Goal: Information Seeking & Learning: Learn about a topic

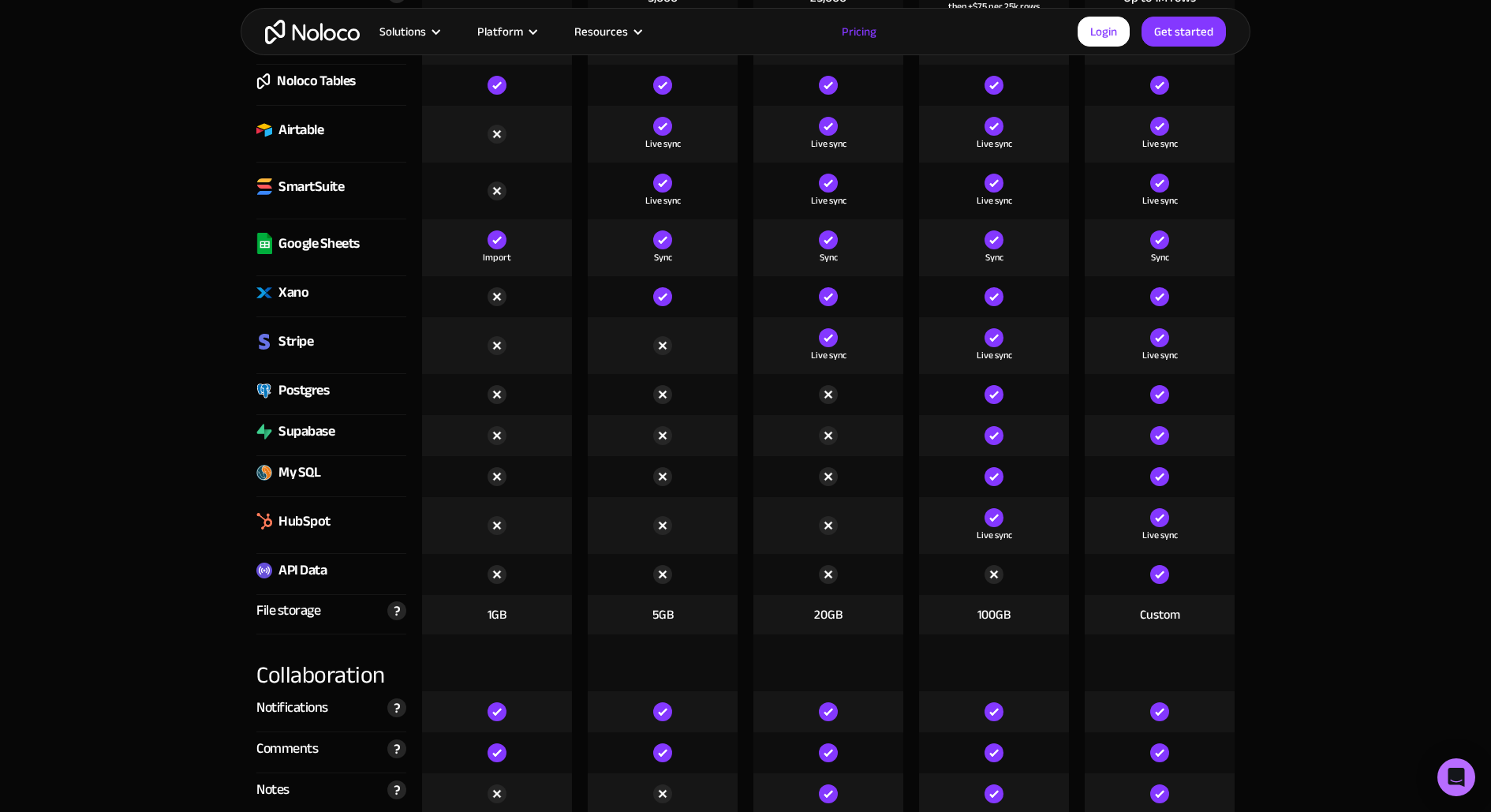
scroll to position [3145, 0]
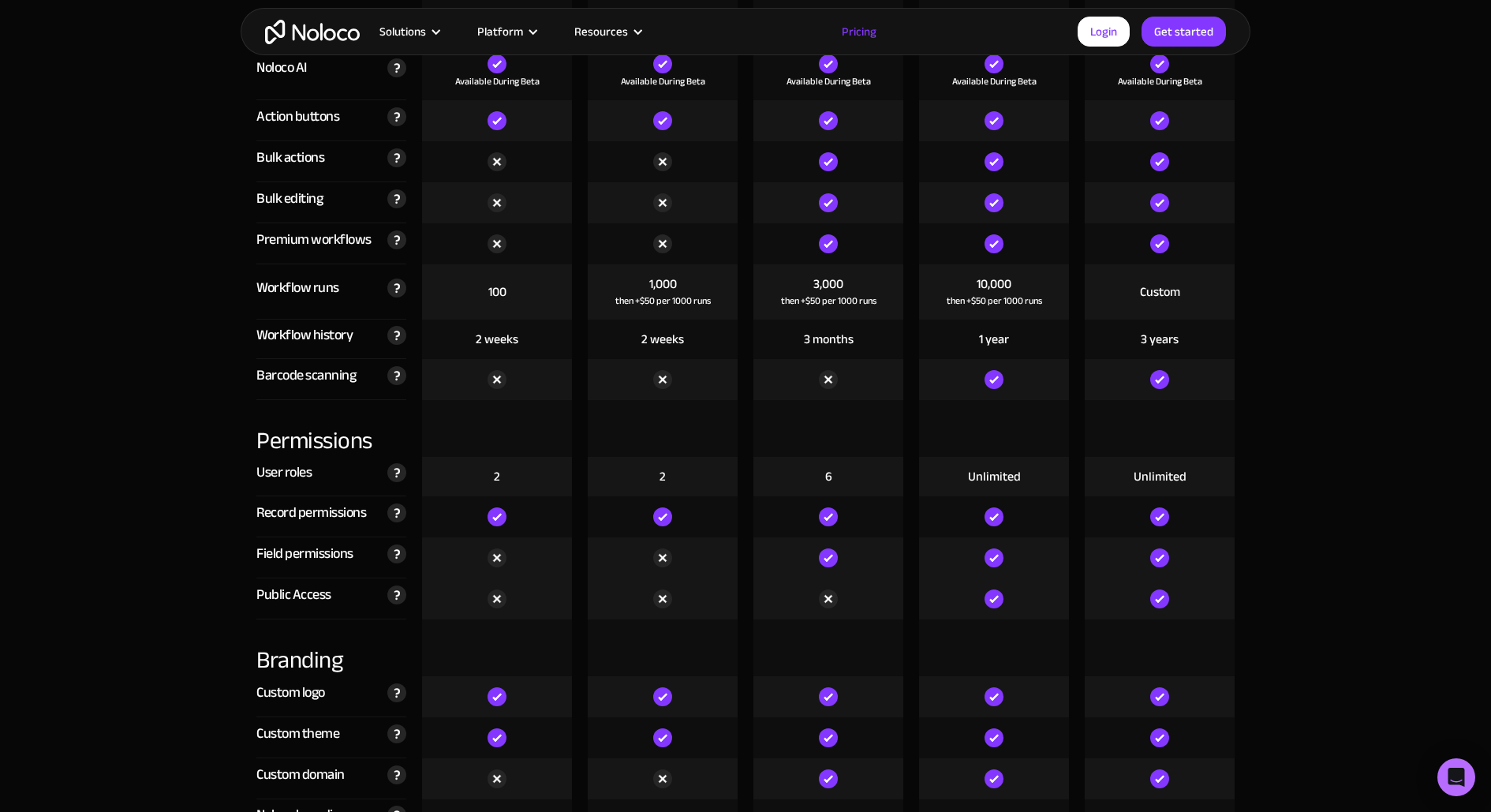
drag, startPoint x: 966, startPoint y: 279, endPoint x: 1070, endPoint y: 279, distance: 104.0
click at [1071, 279] on div "10,000 then +$50 per 1000 runs" at bounding box center [994, 291] width 166 height 56
drag, startPoint x: 1045, startPoint y: 278, endPoint x: 970, endPoint y: 274, distance: 75.1
click at [971, 275] on div "10,000 then +$50 per 1000 runs" at bounding box center [993, 291] width 150 height 56
copy div "10,000"
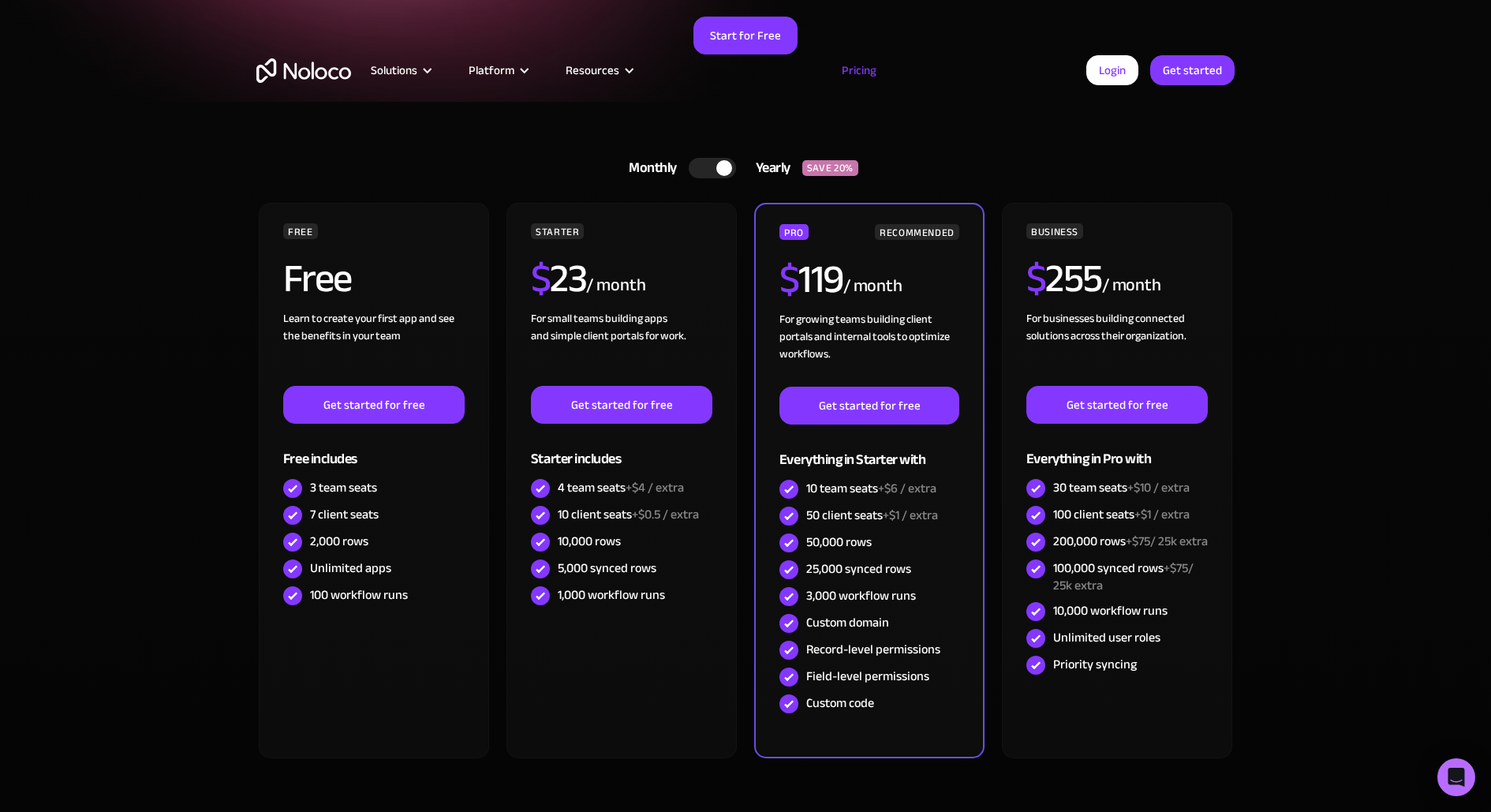
scroll to position [0, 0]
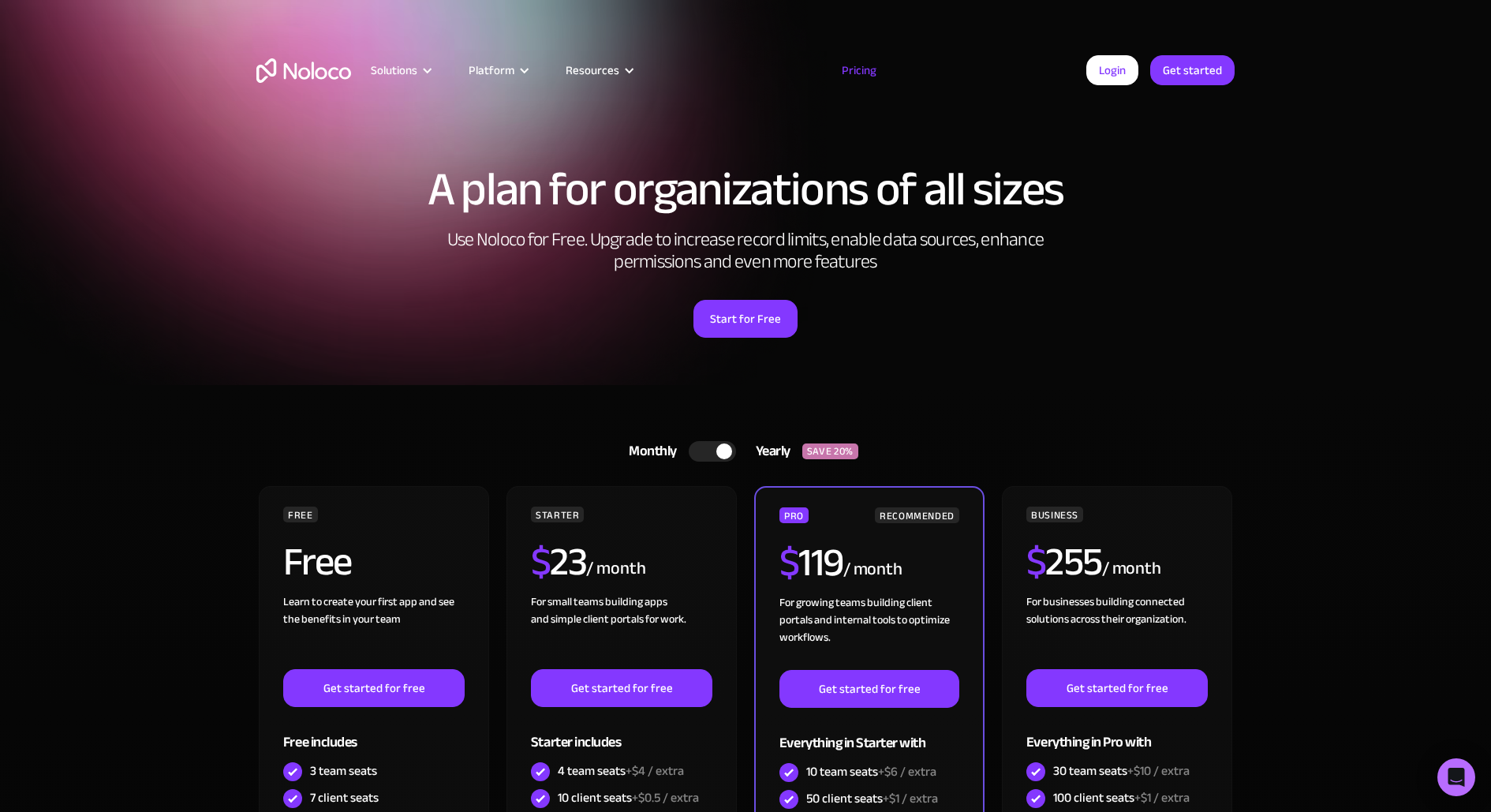
click at [718, 451] on div at bounding box center [724, 451] width 15 height 15
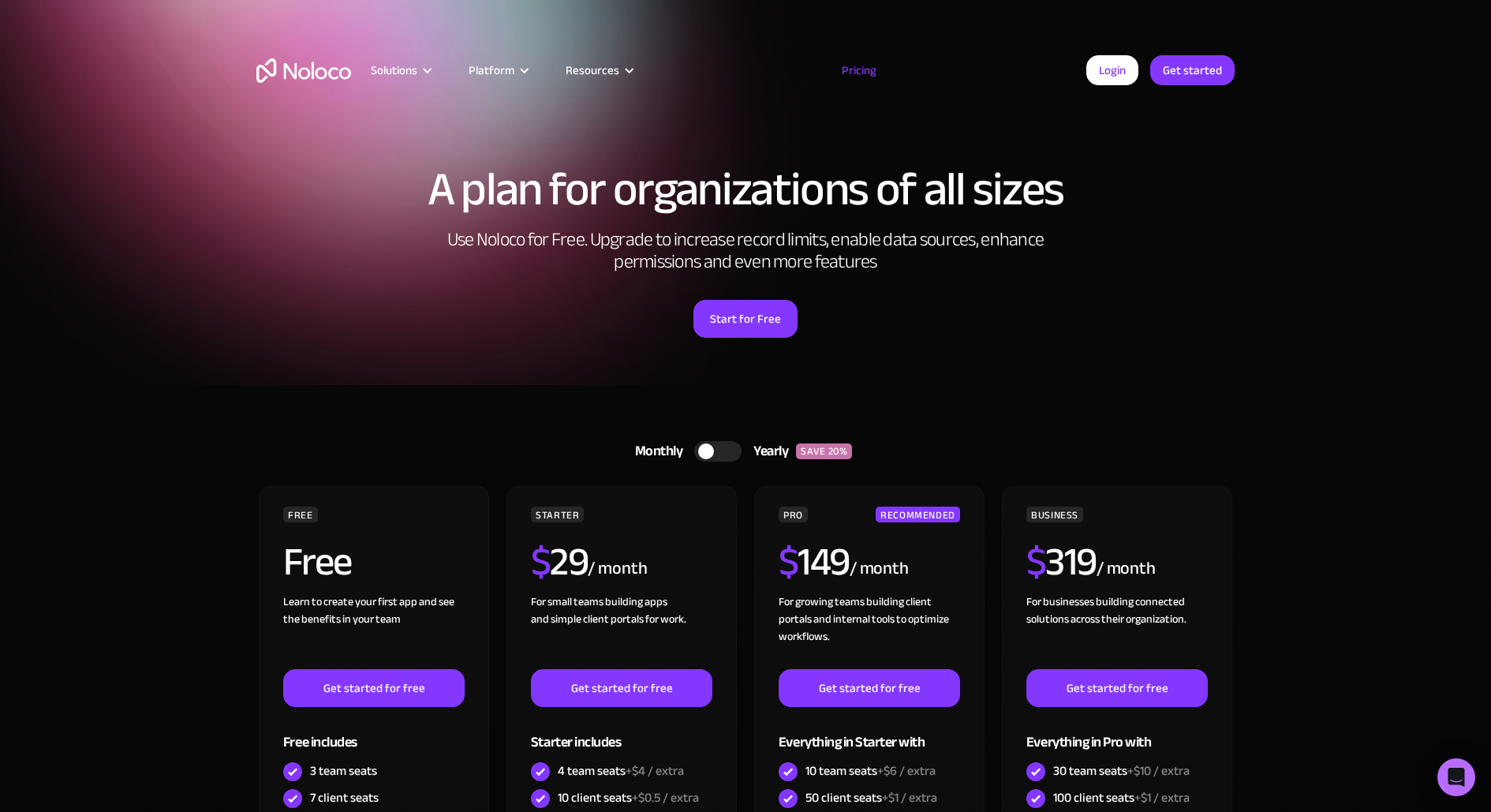
click at [718, 451] on div at bounding box center [717, 451] width 47 height 21
